Goal: Task Accomplishment & Management: Use online tool/utility

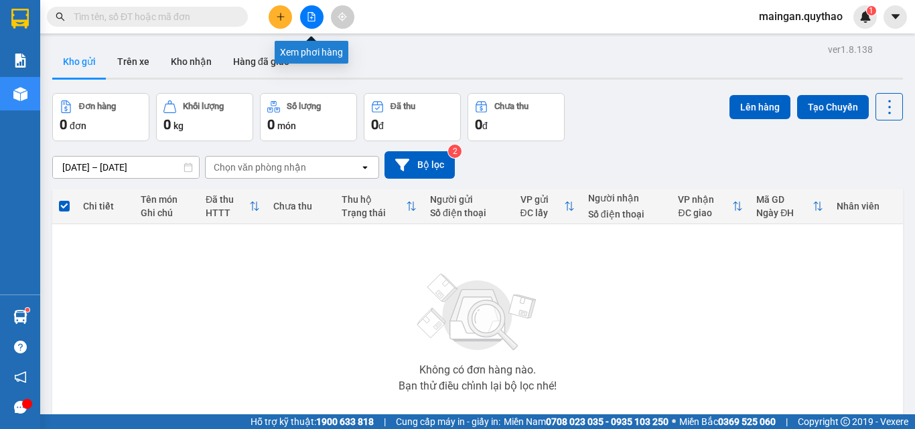
click at [317, 19] on button at bounding box center [311, 16] width 23 height 23
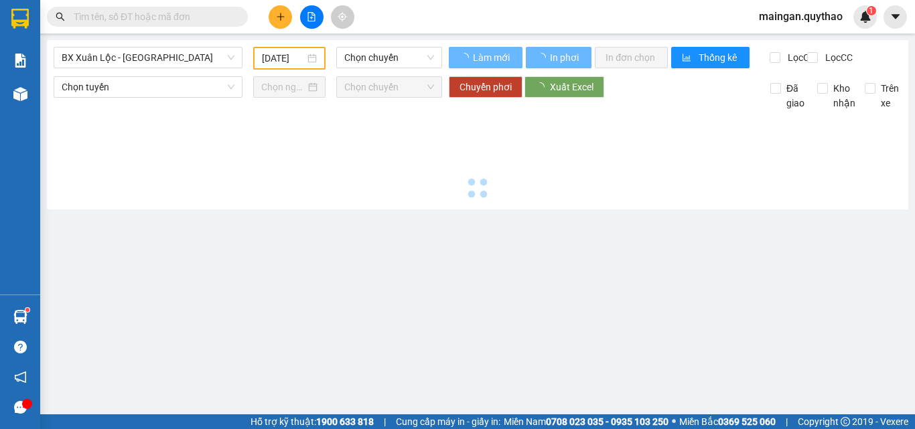
type input "[DATE]"
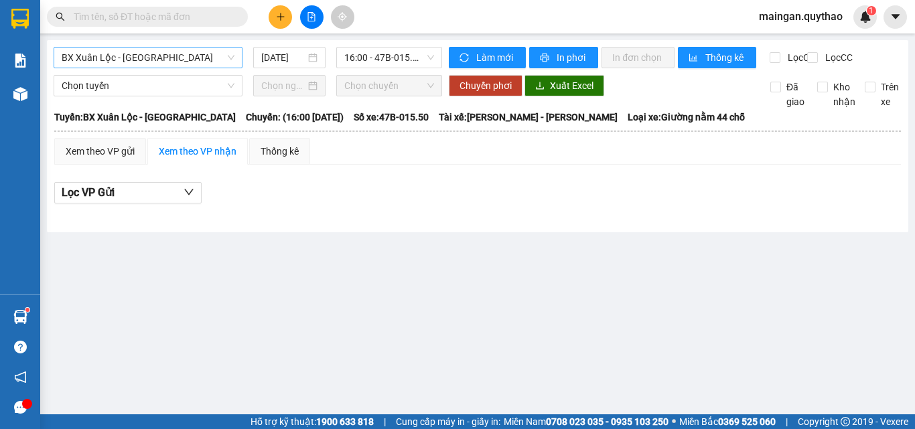
click at [151, 58] on span "BX Xuân Lộc - [GEOGRAPHIC_DATA]" at bounding box center [148, 58] width 173 height 20
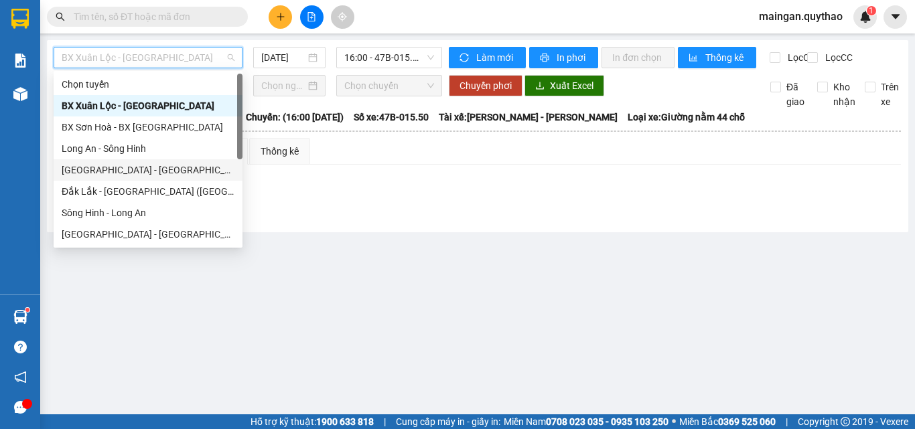
drag, startPoint x: 182, startPoint y: 175, endPoint x: 190, endPoint y: 172, distance: 8.5
click at [190, 172] on div "[GEOGRAPHIC_DATA] - [GEOGRAPHIC_DATA] ([GEOGRAPHIC_DATA] mới)" at bounding box center [148, 170] width 173 height 15
type input "[DATE]"
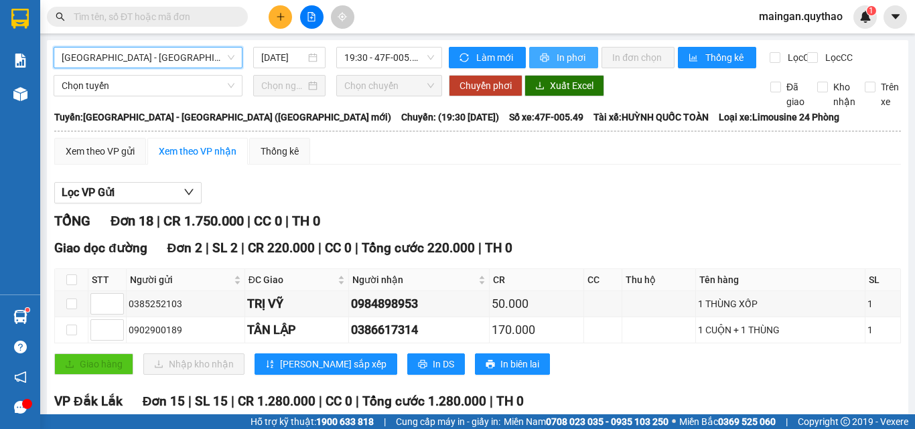
click at [557, 64] on span "In phơi" at bounding box center [572, 57] width 31 height 15
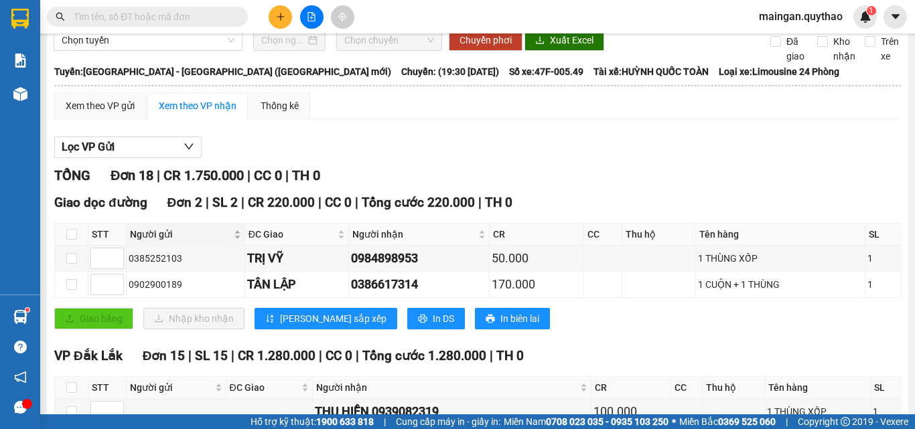
scroll to position [67, 0]
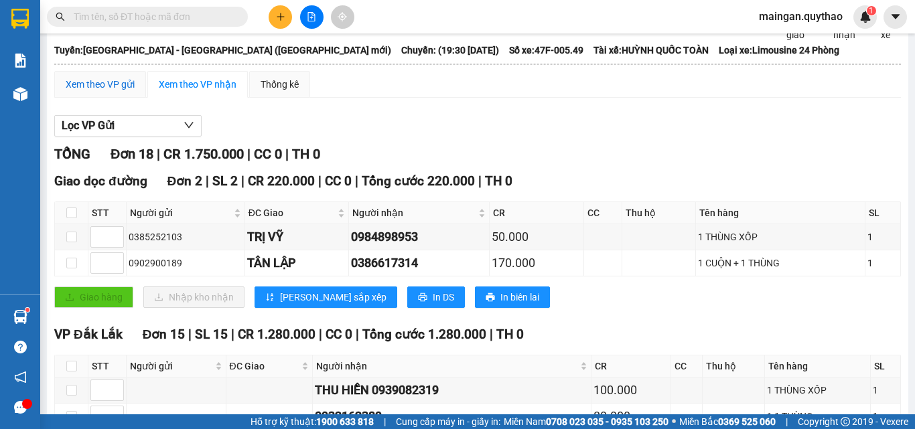
click at [115, 91] on div "Xem theo VP gửi" at bounding box center [100, 84] width 69 height 15
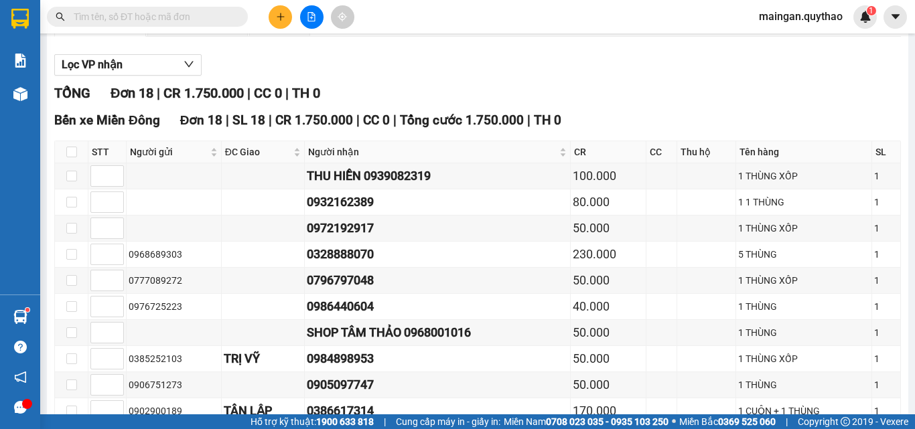
scroll to position [335, 0]
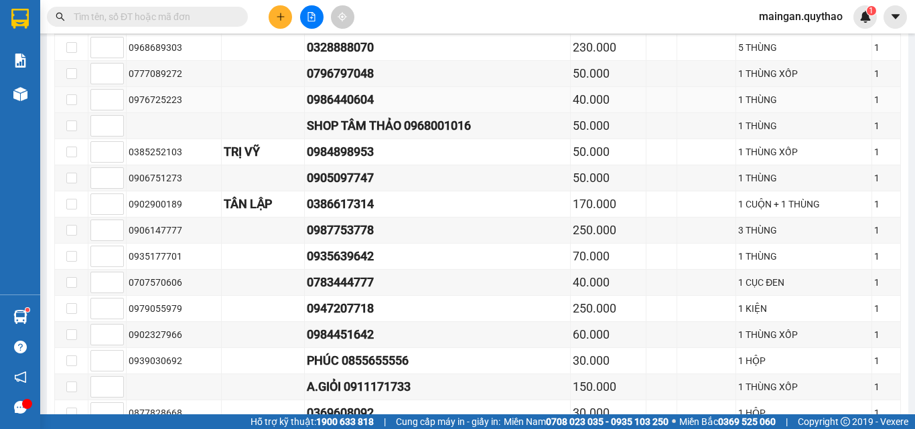
click at [70, 113] on td at bounding box center [71, 100] width 33 height 26
click at [74, 105] on input "checkbox" at bounding box center [71, 99] width 11 height 11
checkbox input "true"
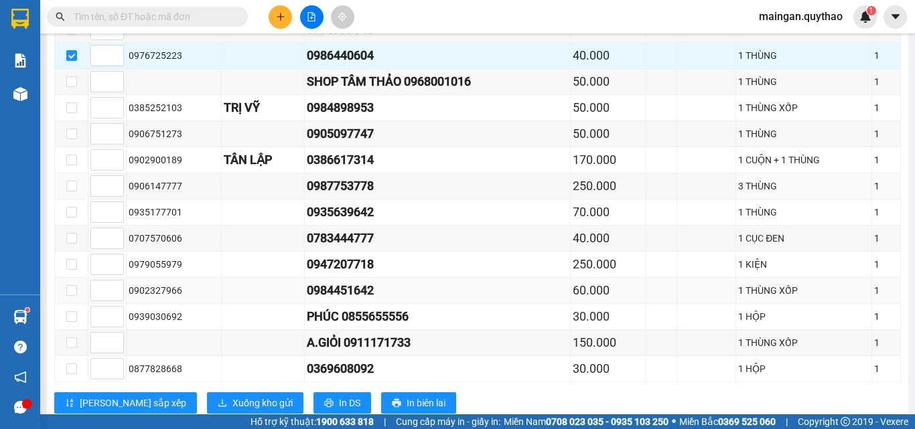
scroll to position [427, 0]
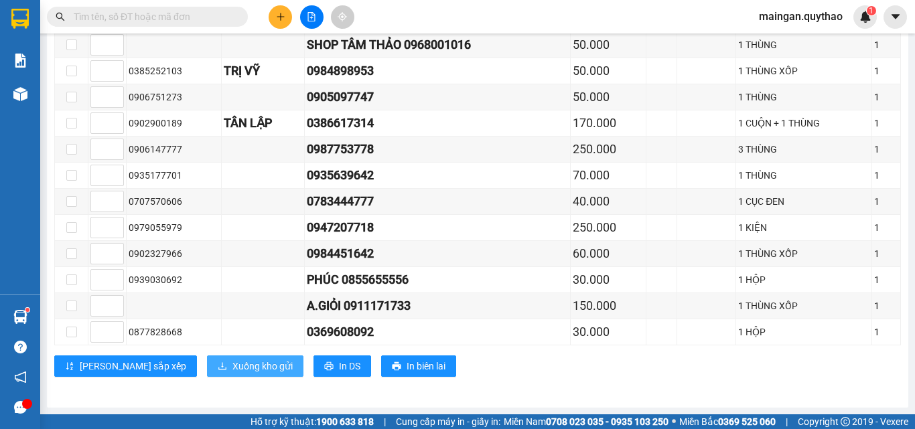
click at [232, 361] on span "Xuống kho gửi" at bounding box center [262, 366] width 60 height 15
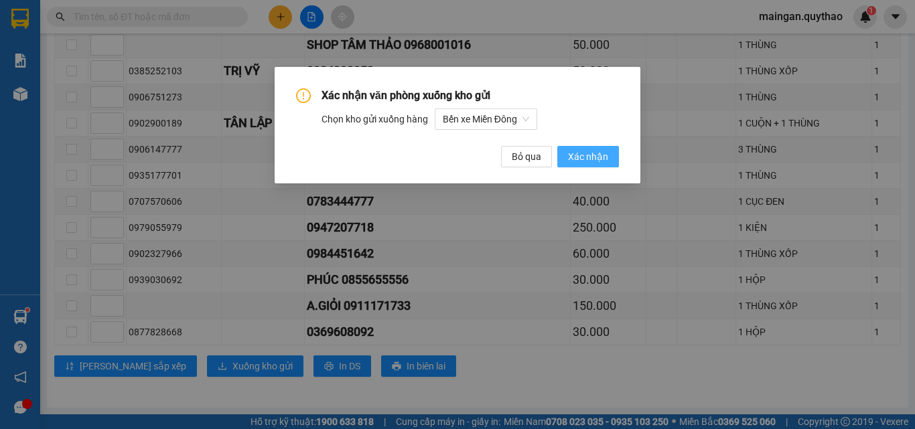
click at [609, 151] on button "Xác nhận" at bounding box center [588, 156] width 62 height 21
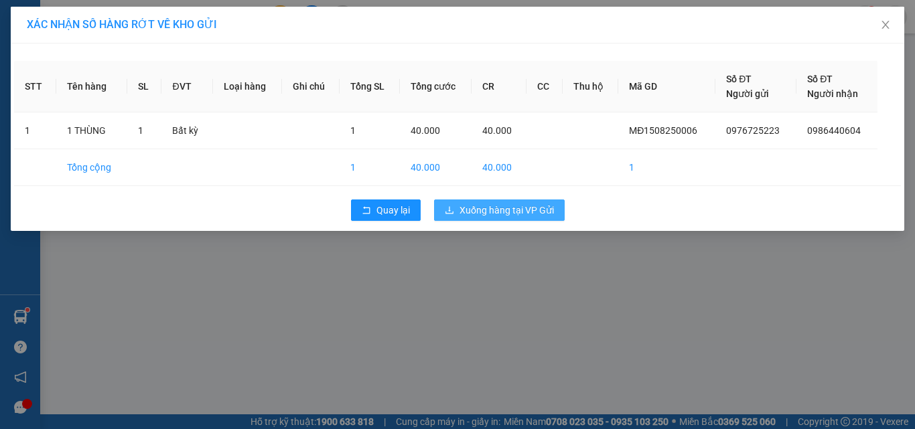
drag, startPoint x: 543, startPoint y: 209, endPoint x: 435, endPoint y: 192, distance: 109.8
click at [543, 209] on span "Xuống hàng tại VP Gửi" at bounding box center [507, 210] width 94 height 15
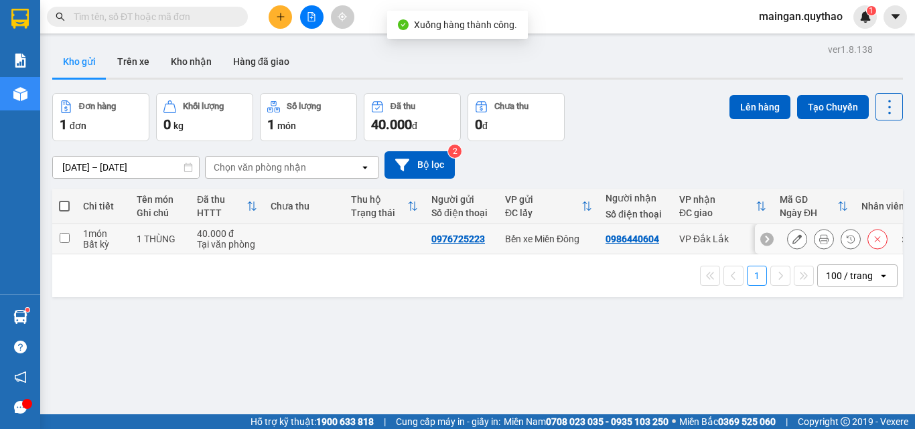
click at [819, 242] on icon at bounding box center [823, 238] width 9 height 9
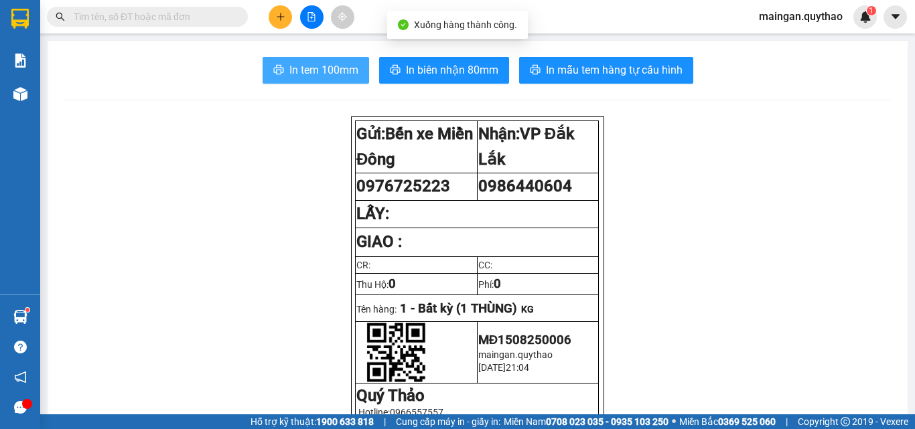
drag, startPoint x: 369, startPoint y: 85, endPoint x: 348, endPoint y: 79, distance: 22.3
click at [348, 79] on button "In tem 100mm" at bounding box center [316, 70] width 107 height 27
